Goal: Check status

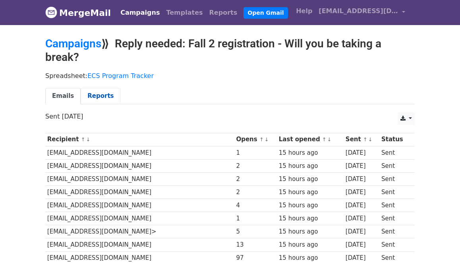
click at [99, 99] on link "Reports" at bounding box center [101, 96] width 40 height 16
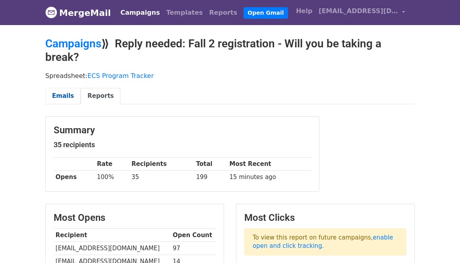
click at [59, 95] on link "Emails" at bounding box center [62, 96] width 35 height 16
